Goal: Information Seeking & Learning: Learn about a topic

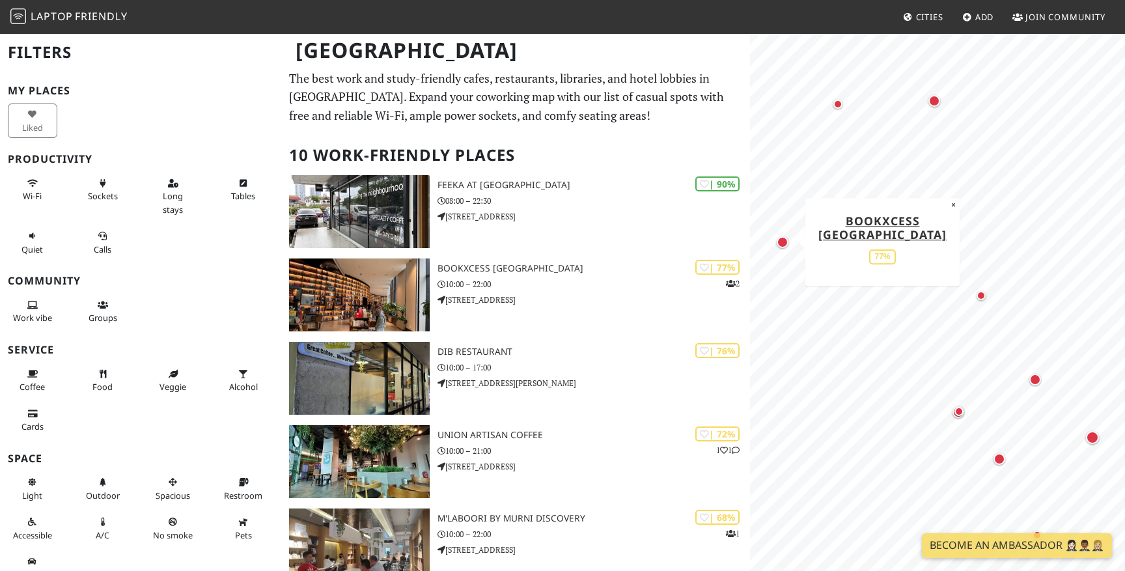
click at [785, 246] on div "Map marker" at bounding box center [783, 242] width 12 height 12
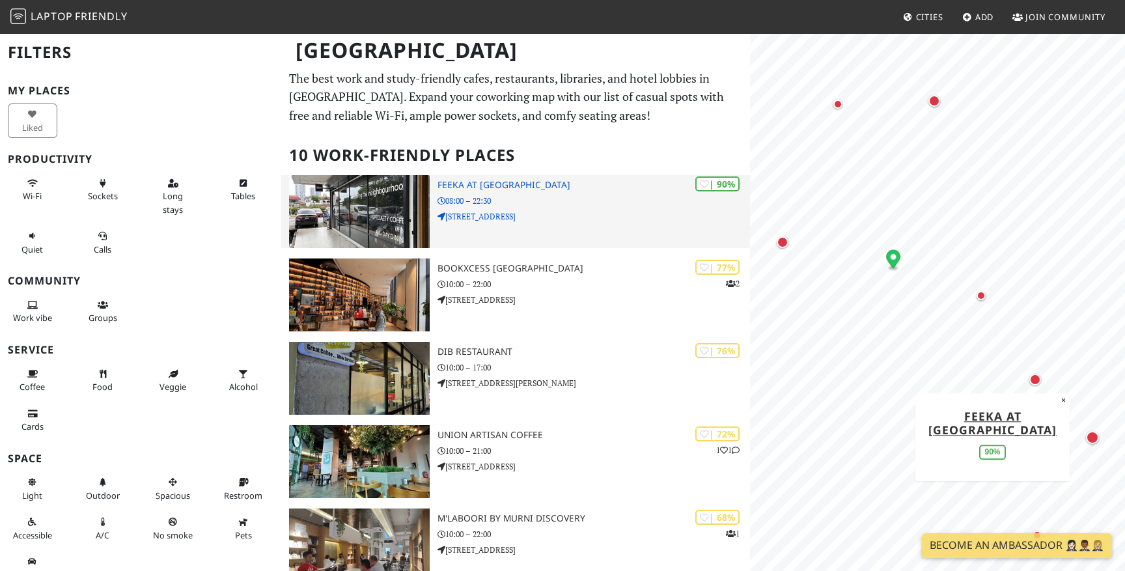
click at [513, 188] on h3 "FEEKA at [GEOGRAPHIC_DATA]" at bounding box center [594, 185] width 313 height 11
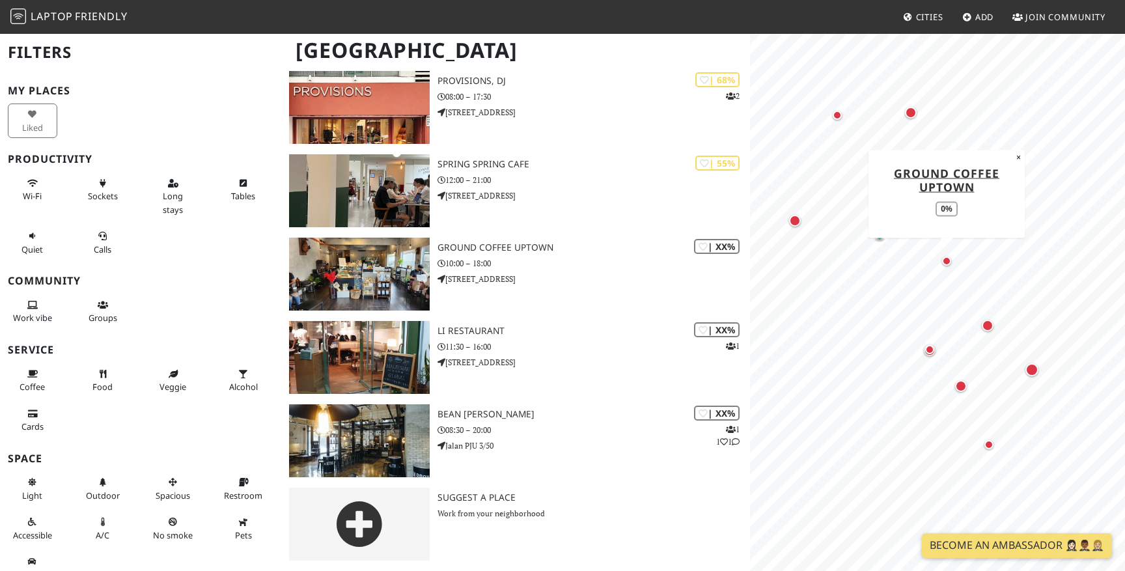
scroll to position [17, 0]
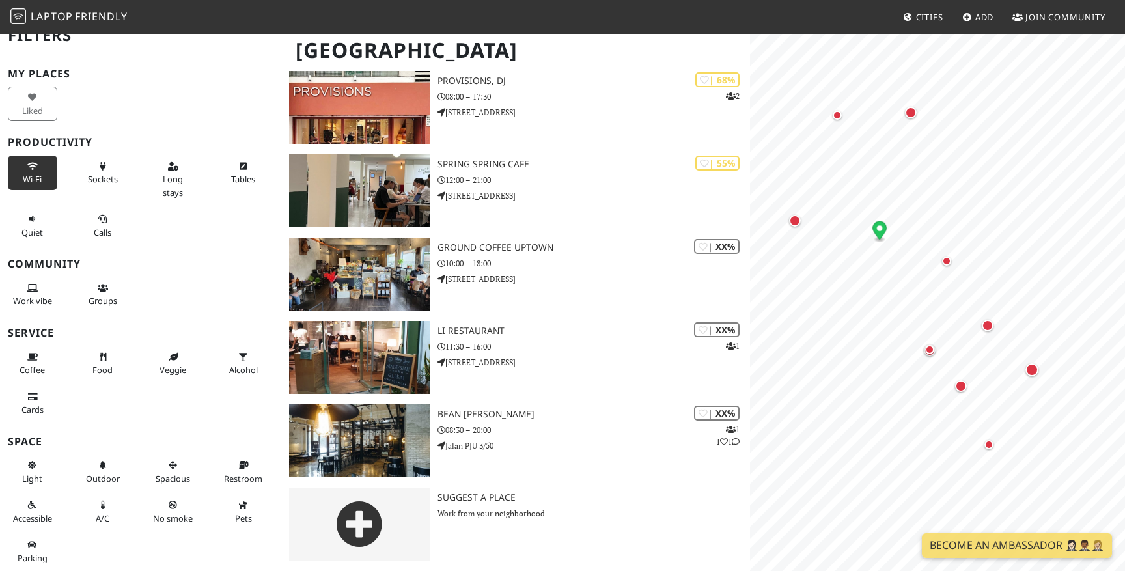
click at [38, 169] on button "Wi-Fi" at bounding box center [32, 173] width 49 height 35
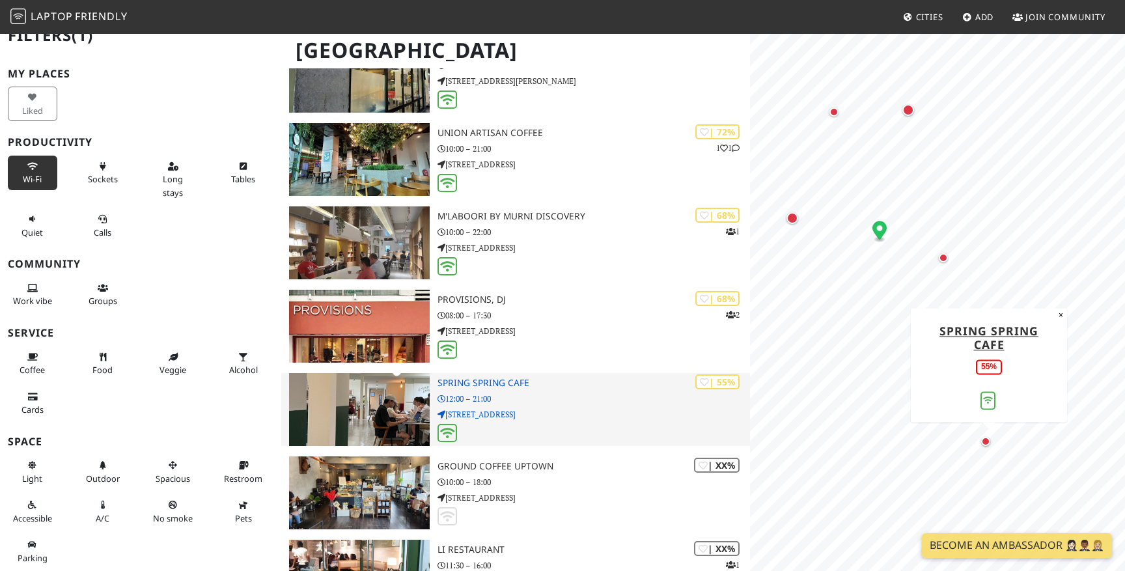
scroll to position [294, 0]
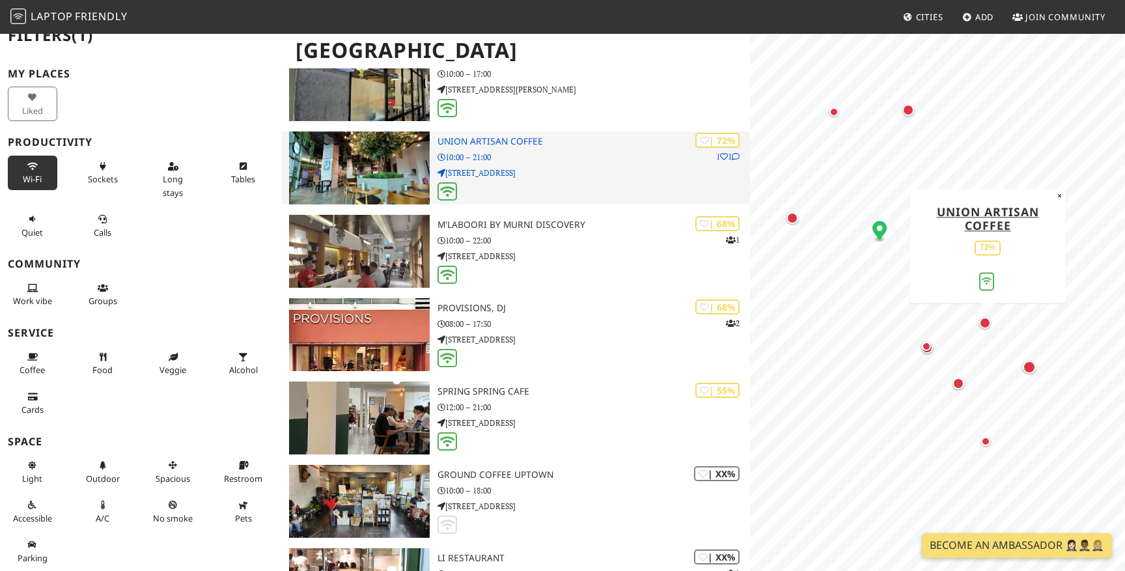
click at [491, 171] on p "Tropicana City Mall, Lot G-40, Jalan SS 20/27" at bounding box center [594, 173] width 313 height 12
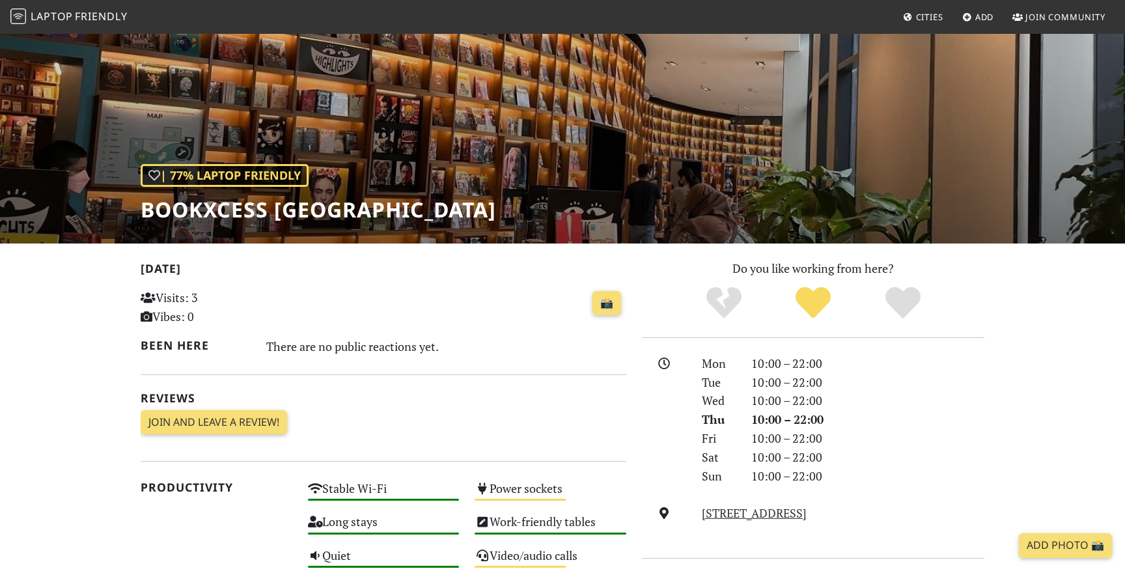
scroll to position [44, 0]
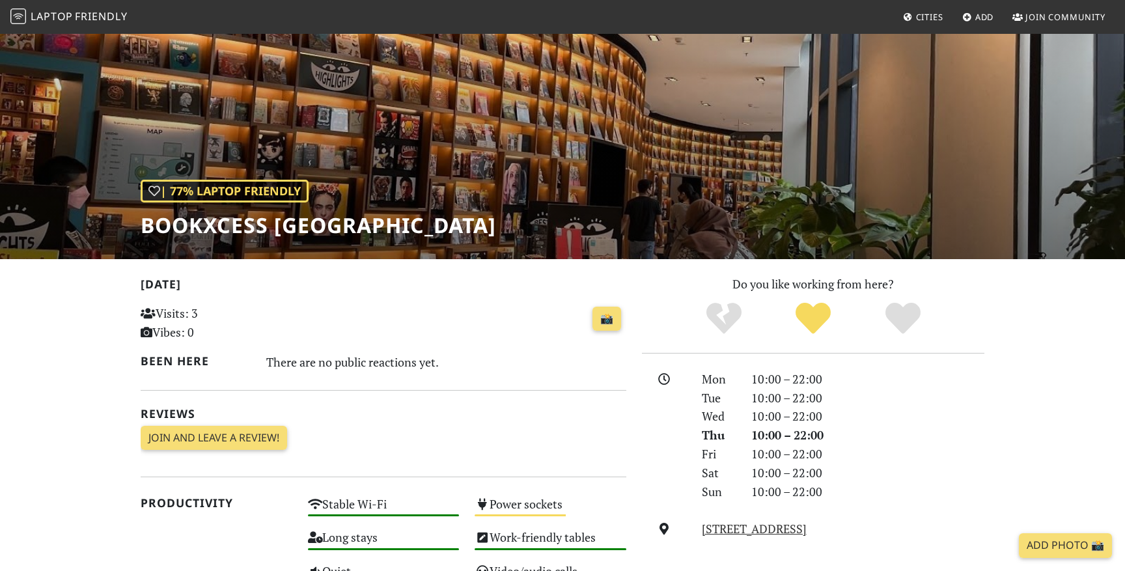
click at [266, 229] on h1 "BookXcess Tropicana Gardens Mall" at bounding box center [319, 225] width 356 height 25
click at [266, 229] on h1 "BookXcess [GEOGRAPHIC_DATA]" at bounding box center [319, 225] width 356 height 25
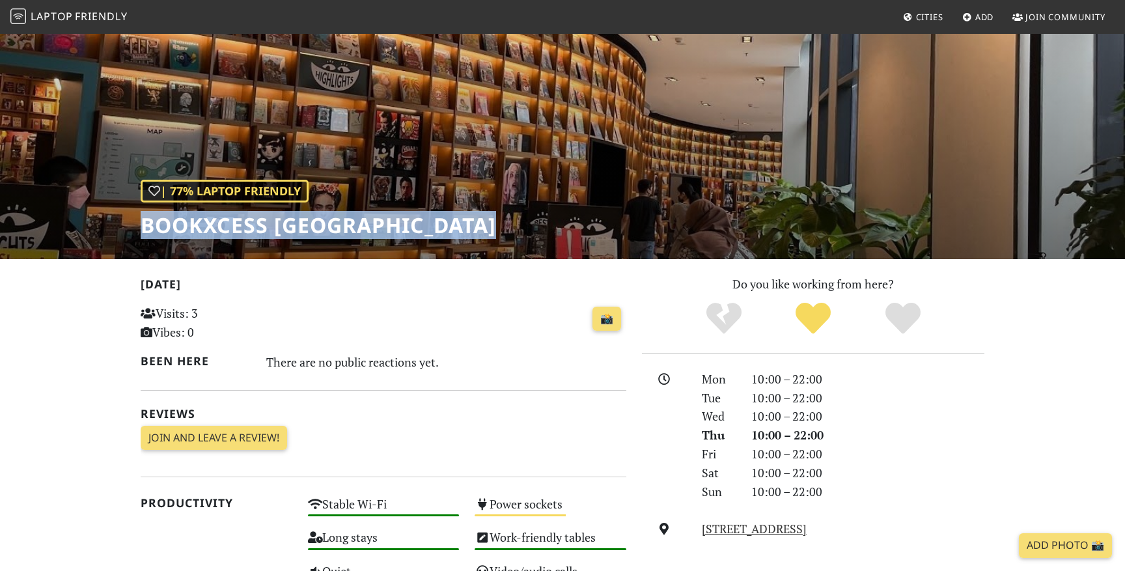
click at [266, 229] on h1 "BookXcess [GEOGRAPHIC_DATA]" at bounding box center [319, 225] width 356 height 25
copy div "BookXcess [GEOGRAPHIC_DATA]"
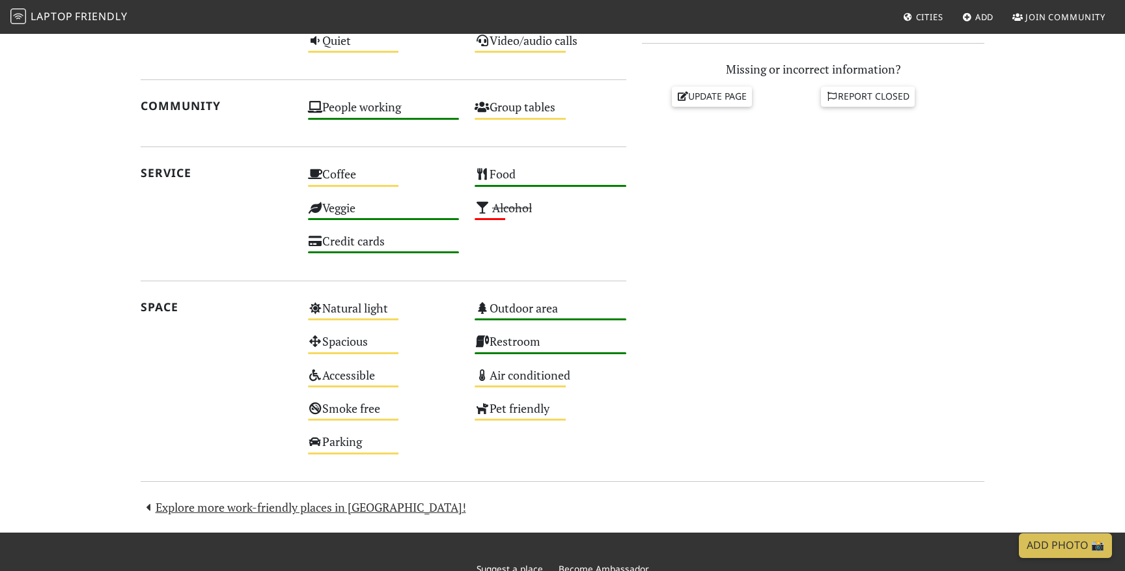
scroll to position [584, 0]
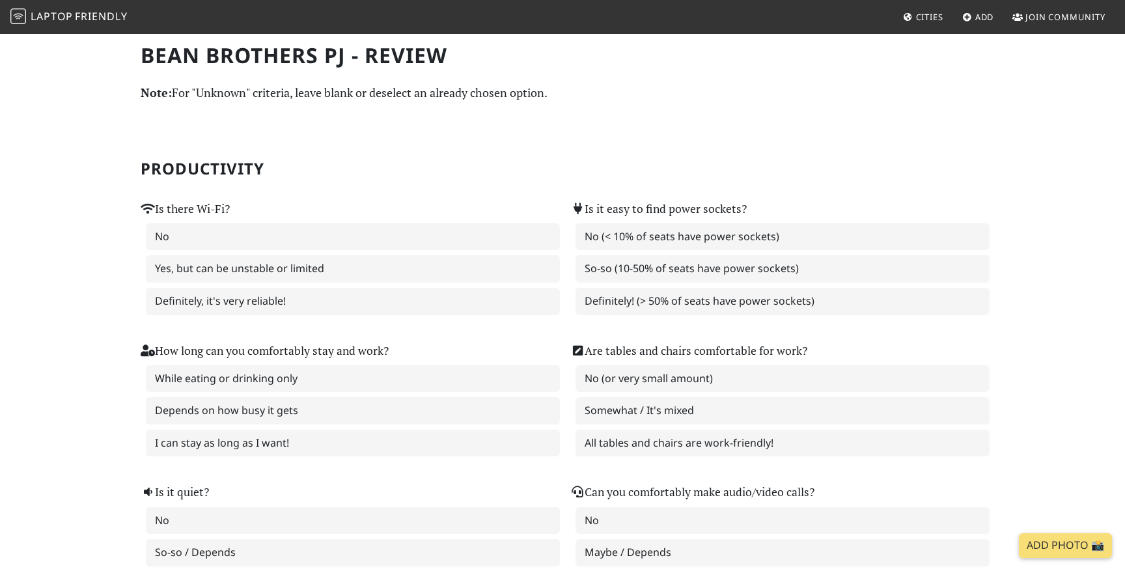
click at [49, 15] on span "Laptop" at bounding box center [52, 16] width 42 height 14
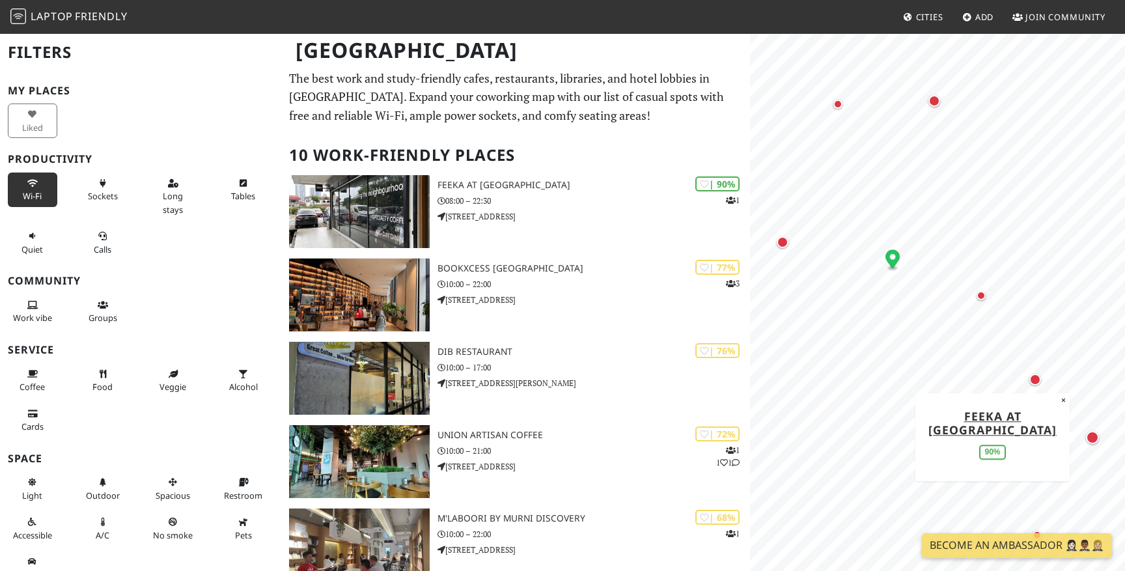
click at [29, 193] on span "Wi-Fi" at bounding box center [32, 196] width 19 height 12
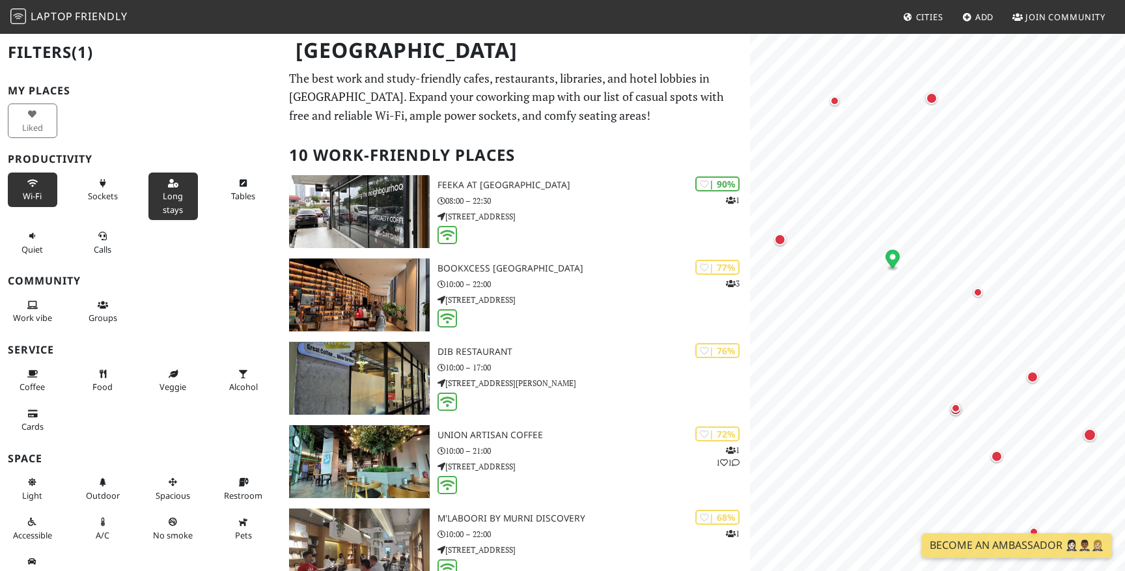
click at [189, 197] on button "Long stays" at bounding box center [172, 197] width 49 height 48
click at [107, 188] on button "Sockets" at bounding box center [102, 190] width 49 height 35
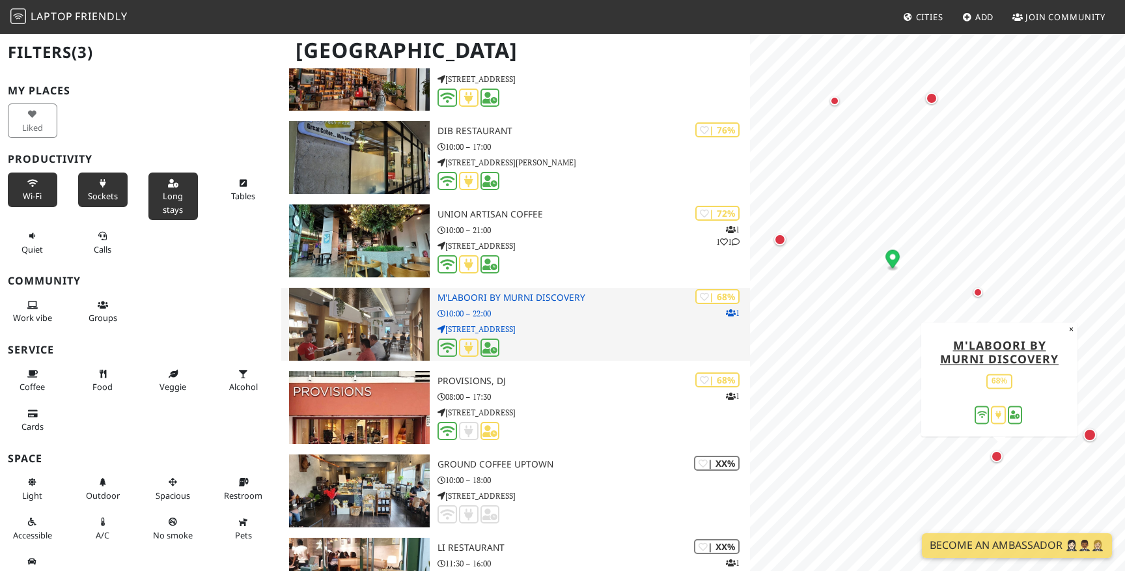
scroll to position [296, 0]
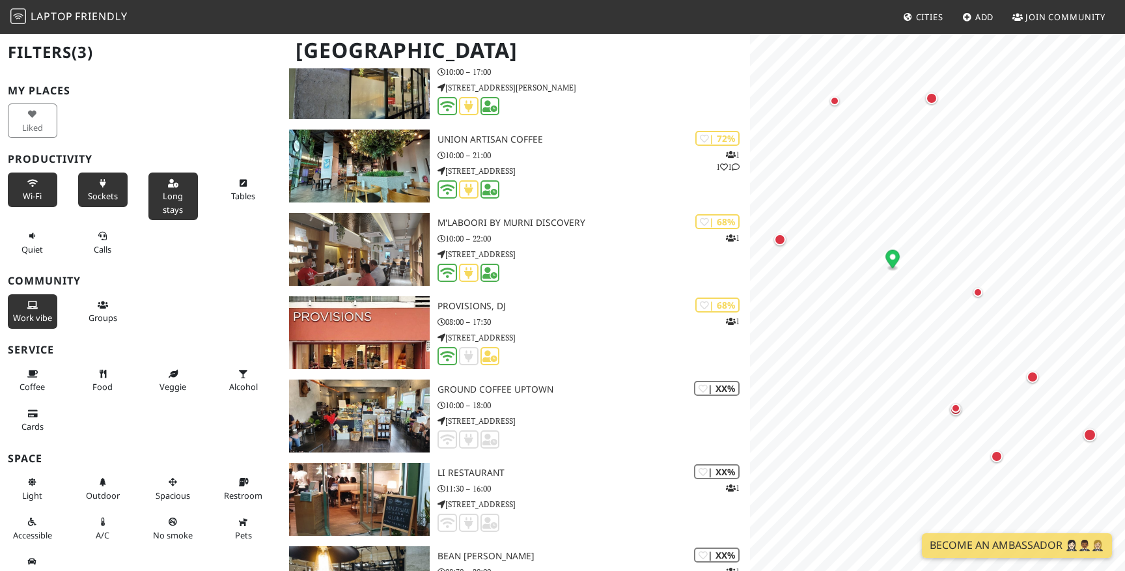
click at [33, 311] on button "Work vibe" at bounding box center [32, 311] width 49 height 35
click at [38, 306] on button "Work vibe" at bounding box center [32, 311] width 49 height 35
click at [35, 249] on span "Quiet" at bounding box center [31, 250] width 21 height 12
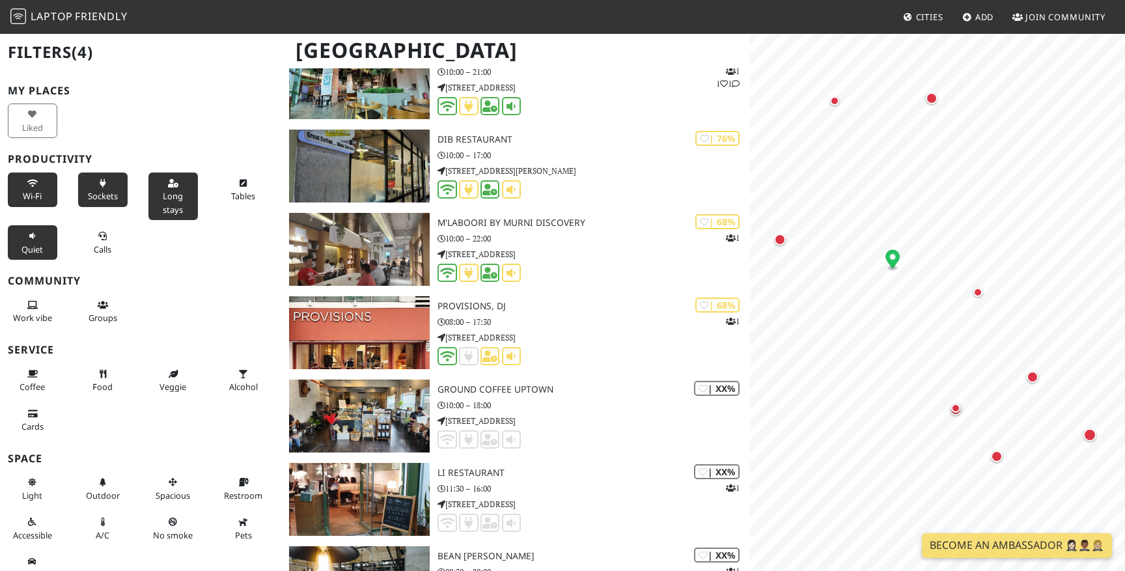
scroll to position [379, 0]
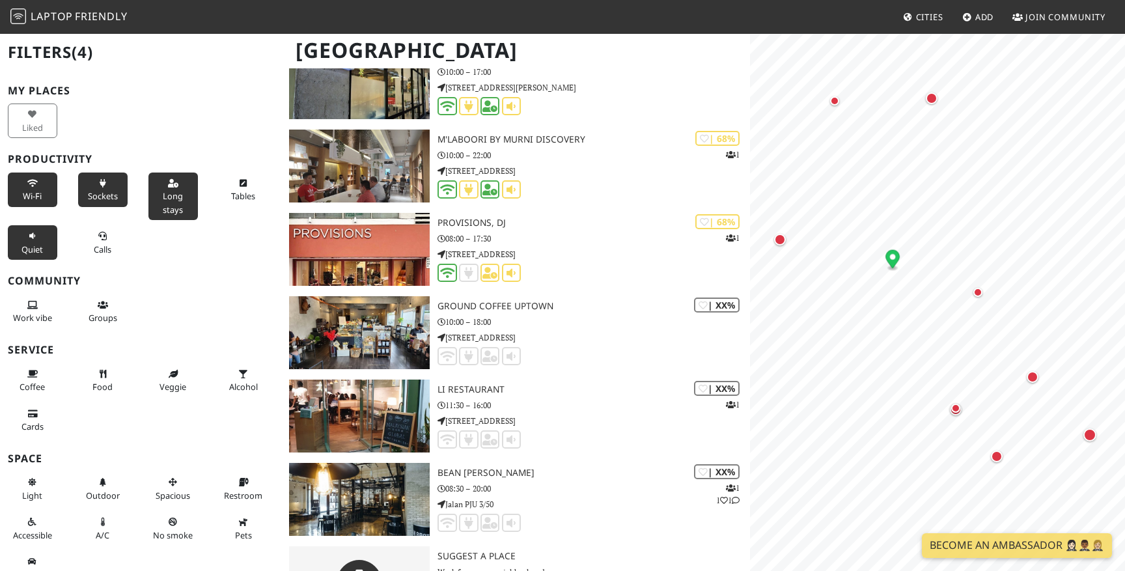
click at [35, 246] on span "Quiet" at bounding box center [31, 250] width 21 height 12
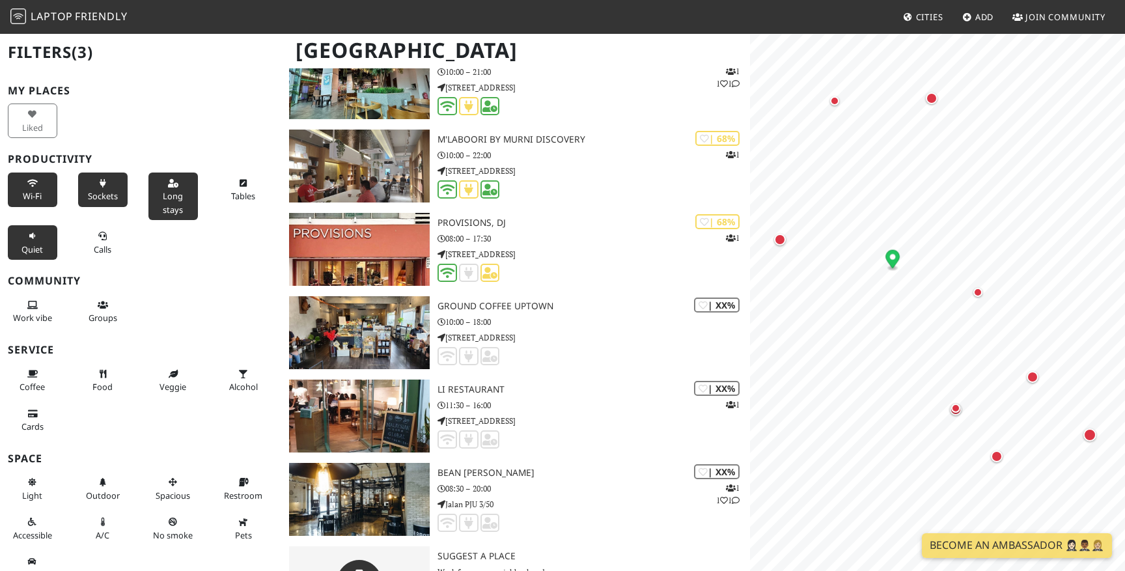
scroll to position [296, 0]
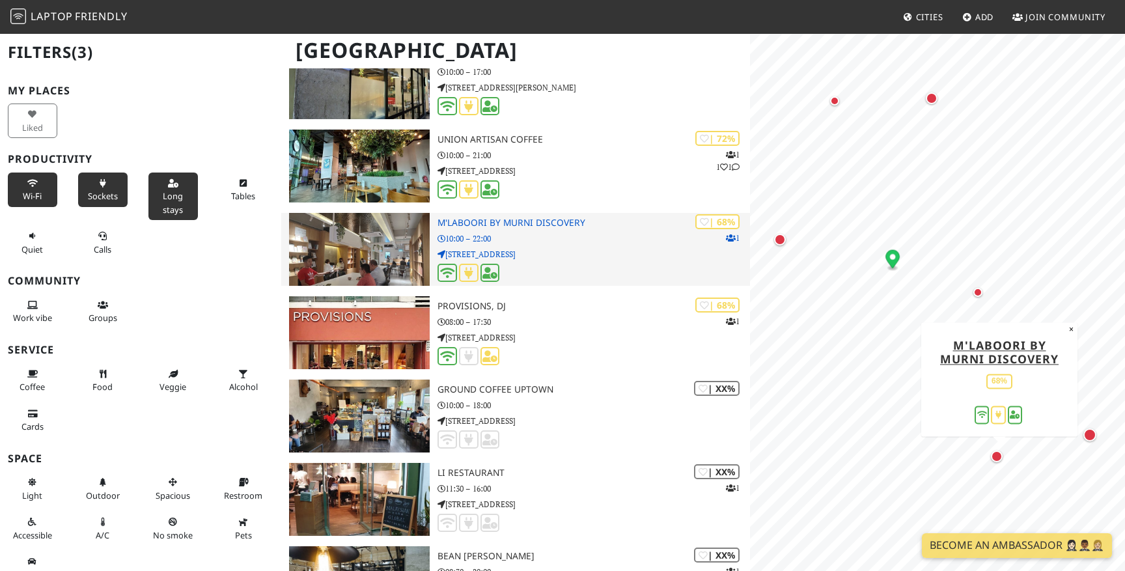
click at [468, 224] on h3 "M'Laboori by Murni Discovery" at bounding box center [594, 223] width 313 height 11
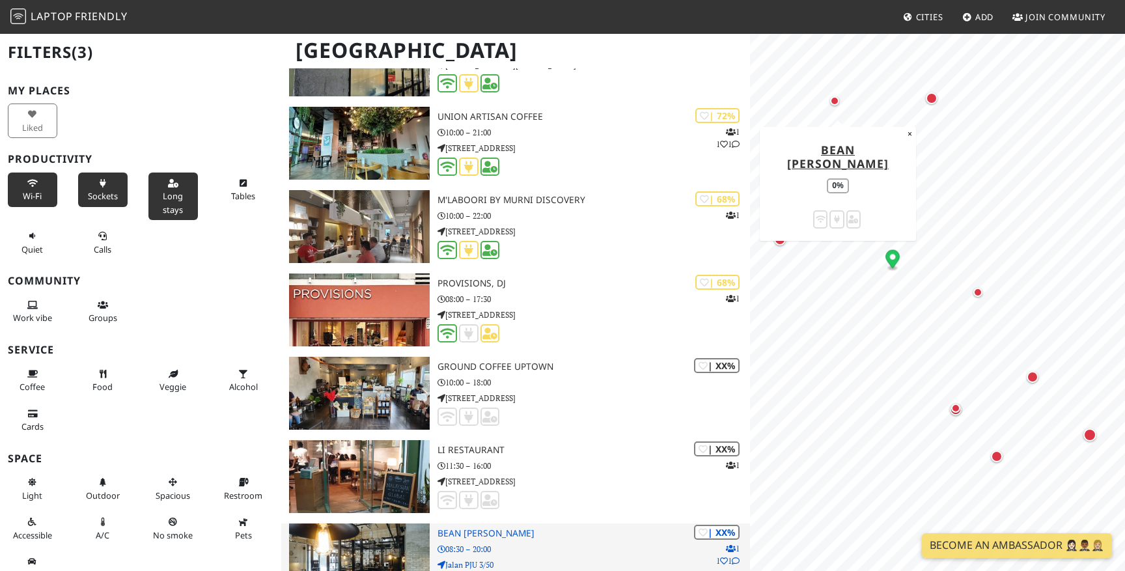
scroll to position [0, 0]
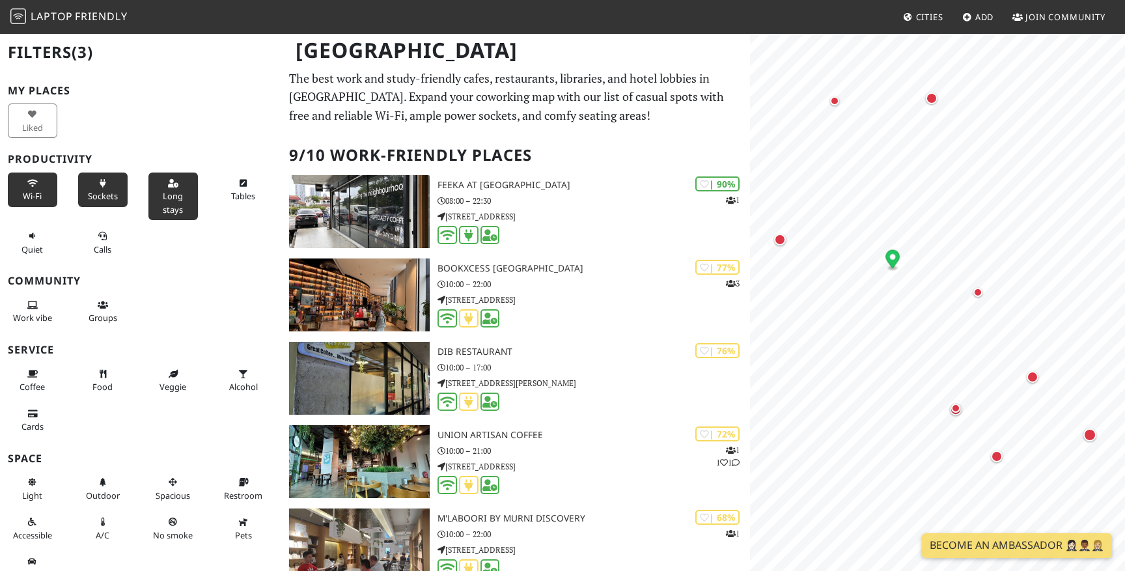
click at [174, 195] on span "Long stays" at bounding box center [173, 202] width 20 height 25
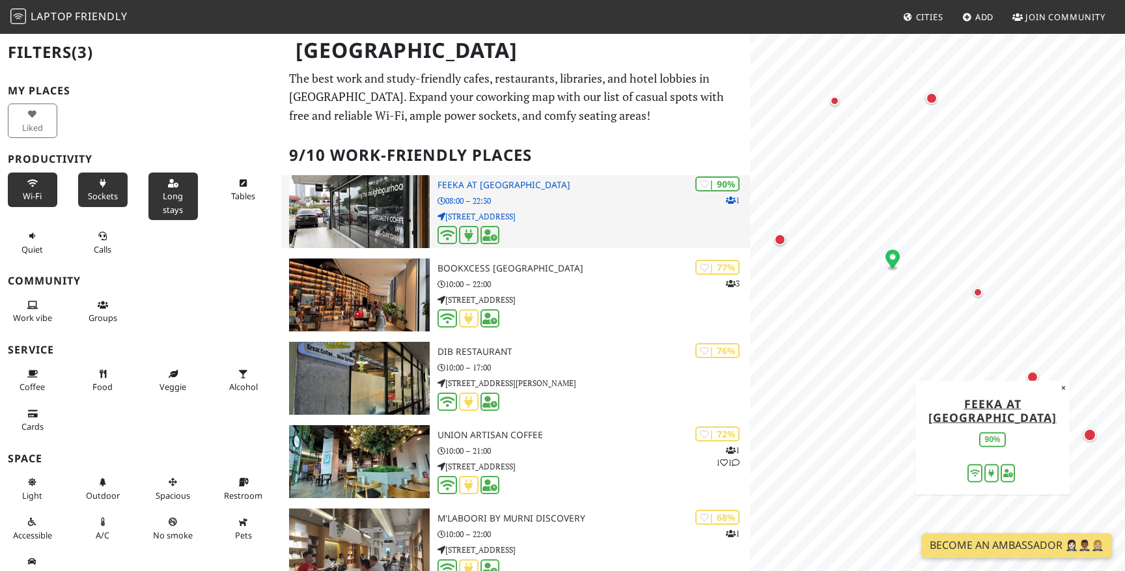
click at [489, 183] on h3 "FEEKA at [GEOGRAPHIC_DATA]" at bounding box center [594, 185] width 313 height 11
click at [575, 202] on p "08:00 – 22:30" at bounding box center [594, 201] width 313 height 12
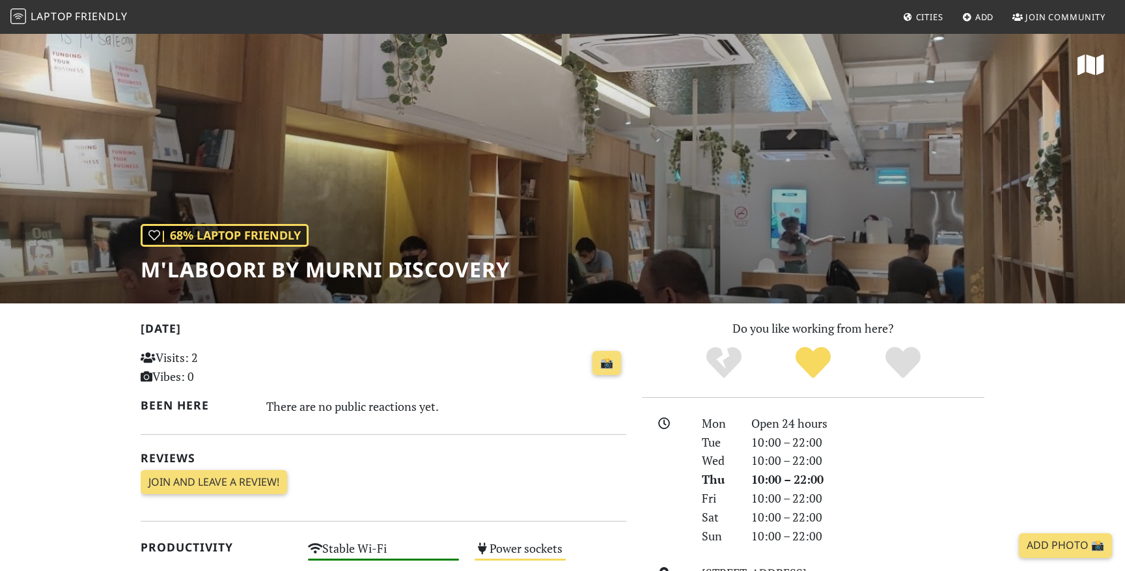
scroll to position [293, 0]
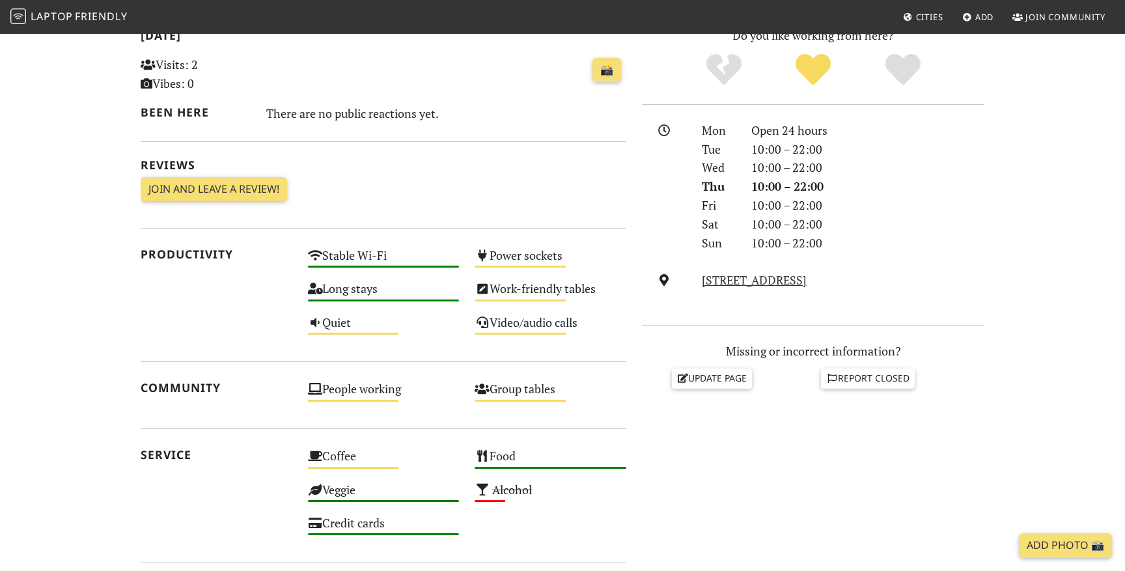
click at [515, 254] on div "Power sockets Medium" at bounding box center [550, 261] width 167 height 33
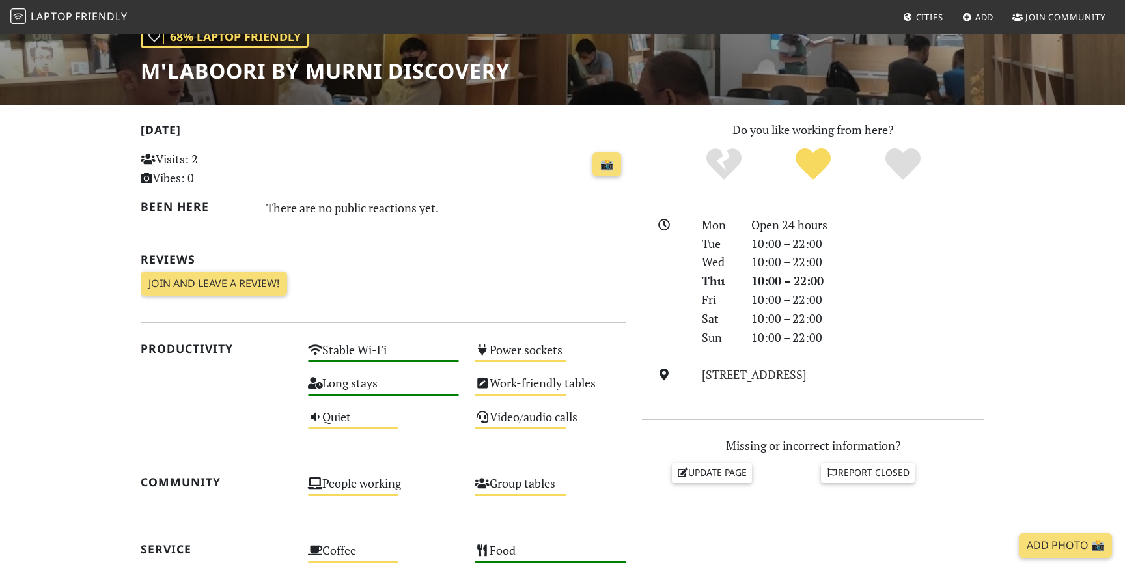
scroll to position [0, 0]
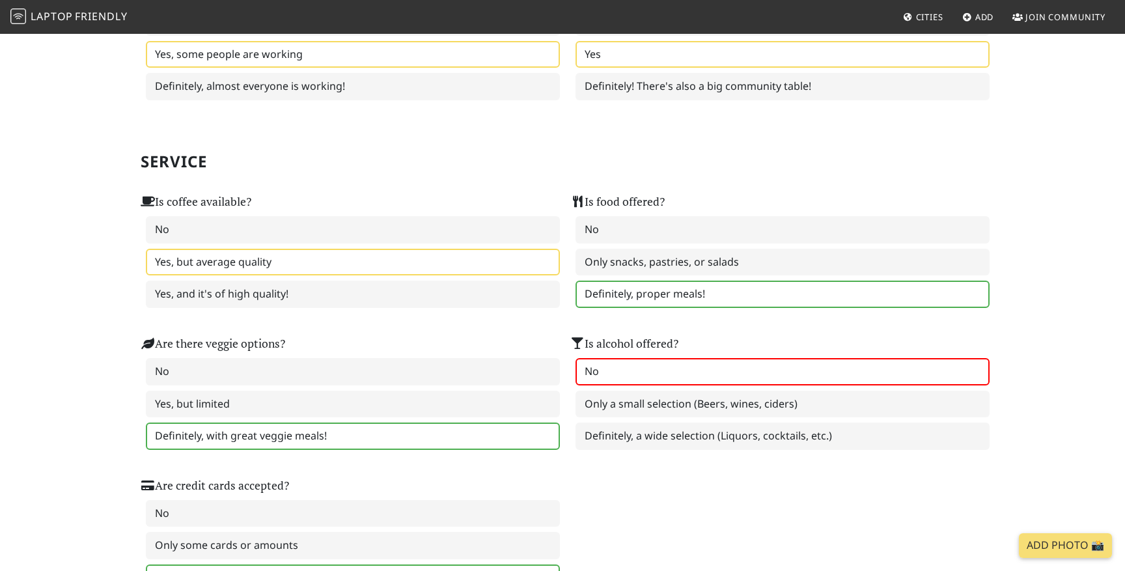
scroll to position [727, 0]
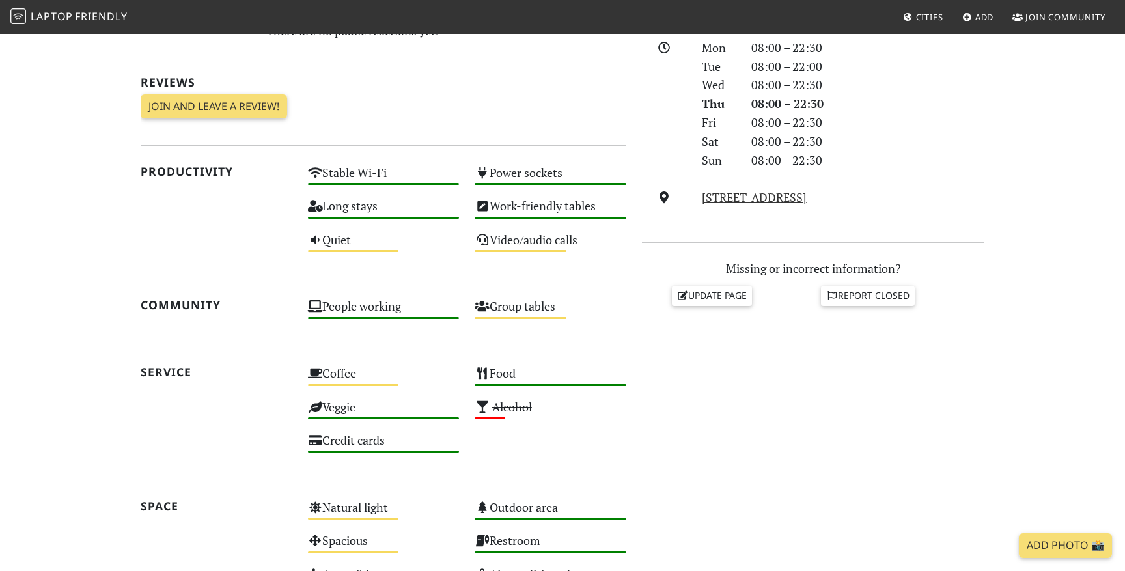
scroll to position [374, 0]
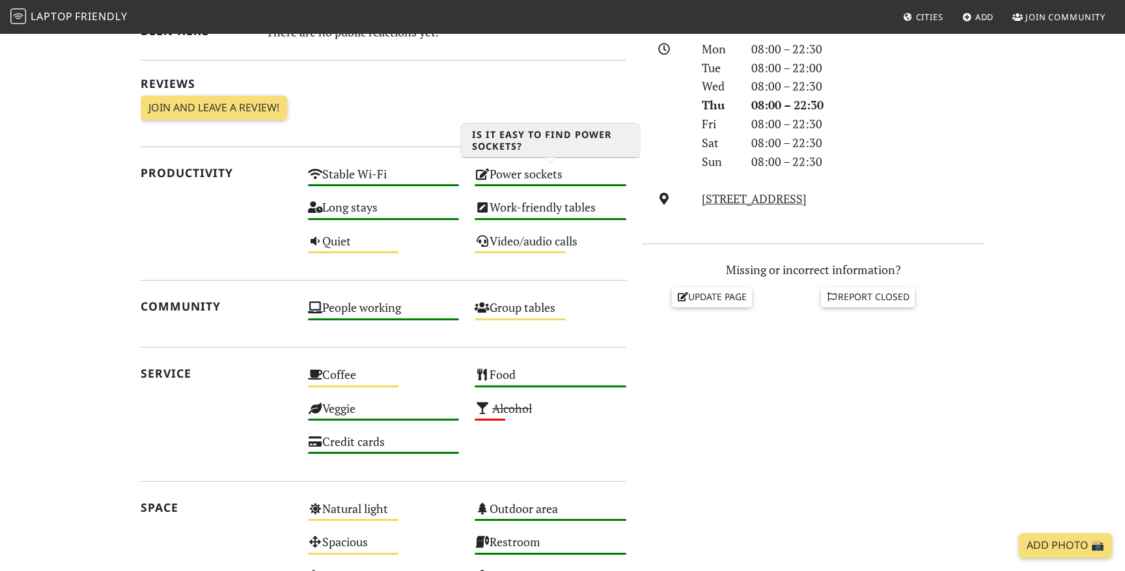
click at [528, 176] on div "Power sockets High" at bounding box center [550, 179] width 167 height 33
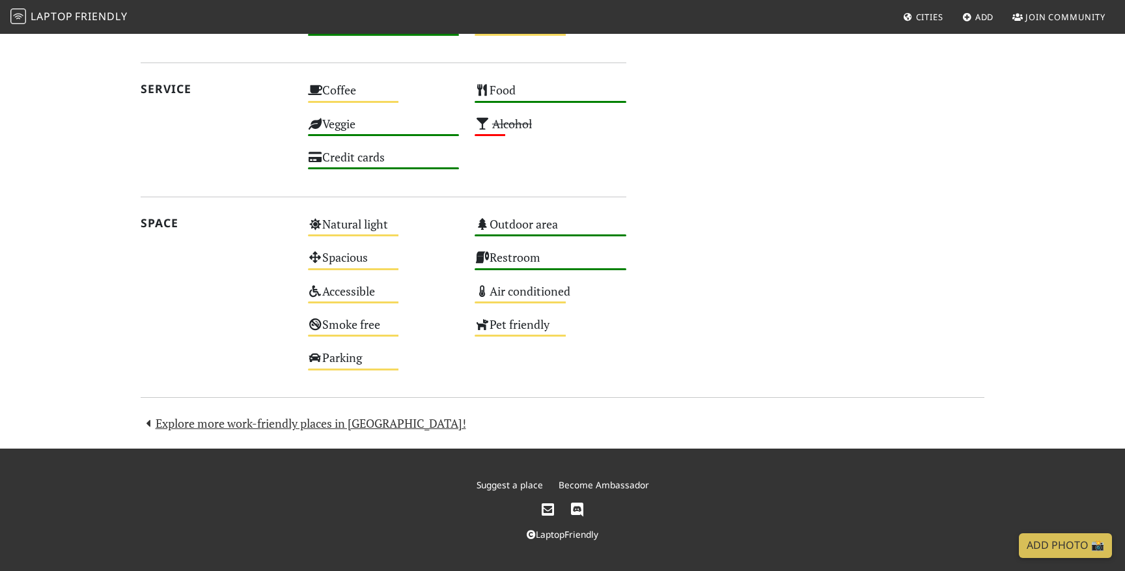
scroll to position [0, 0]
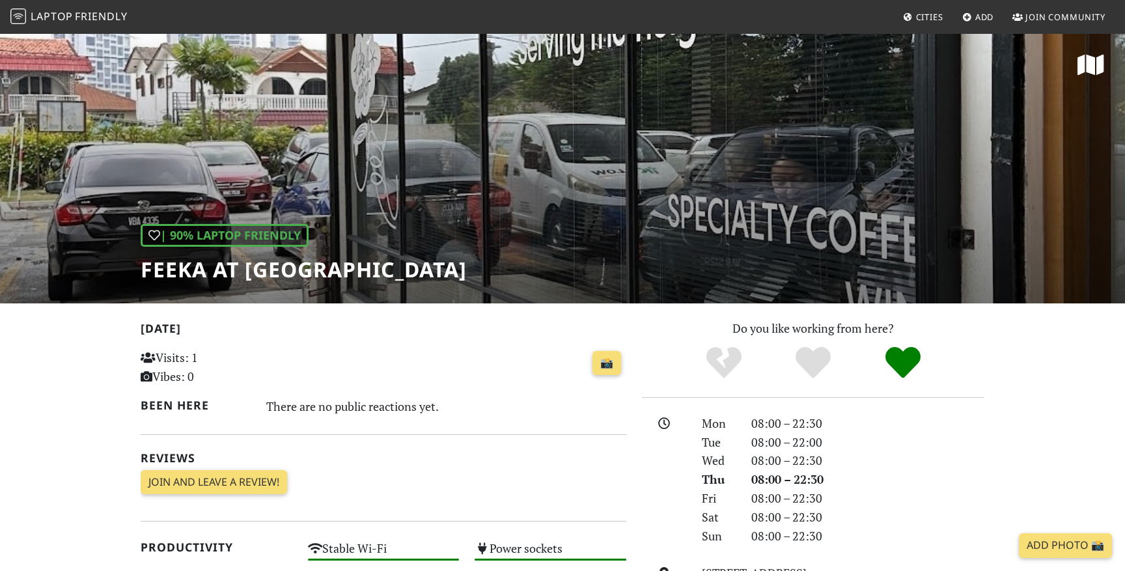
click at [188, 274] on h1 "FEEKA at [GEOGRAPHIC_DATA]" at bounding box center [304, 269] width 326 height 25
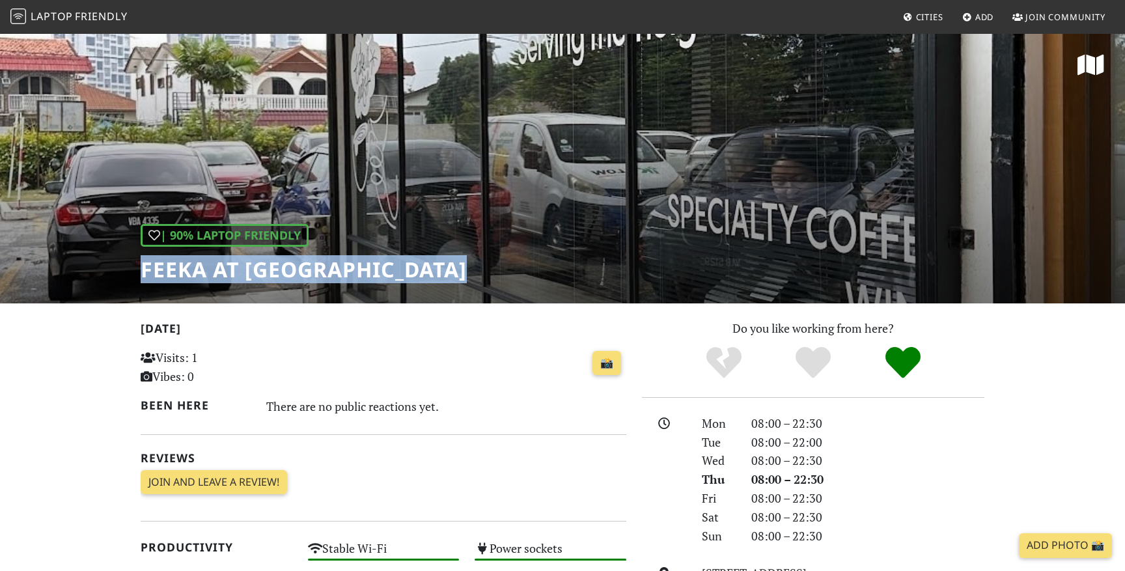
click at [188, 274] on h1 "FEEKA at [GEOGRAPHIC_DATA]" at bounding box center [304, 269] width 326 height 25
copy div "FEEKA at [GEOGRAPHIC_DATA]"
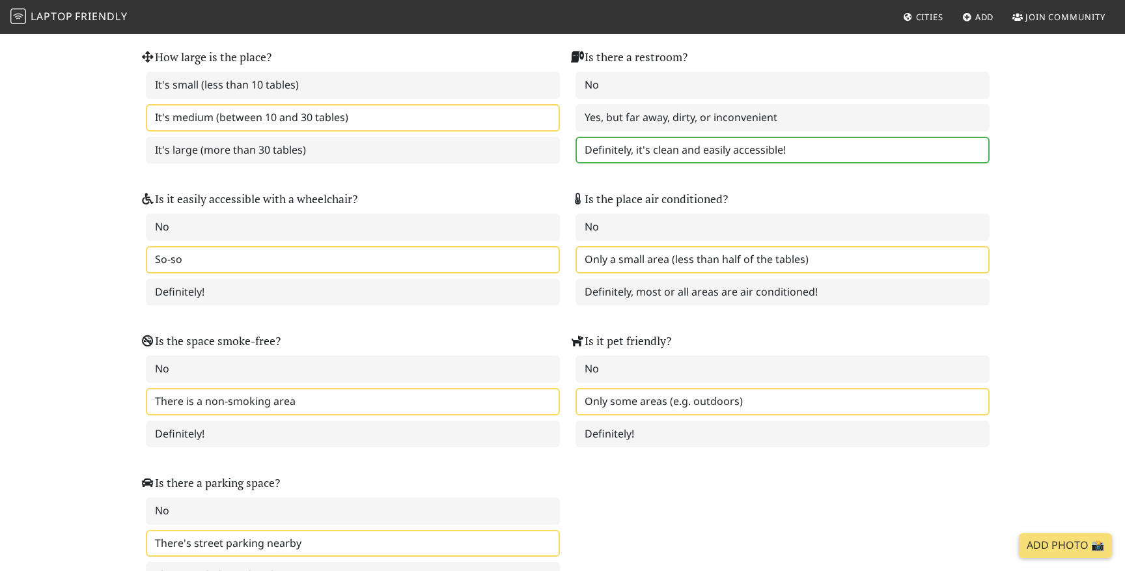
scroll to position [1637, 0]
